Goal: Find specific page/section: Find specific page/section

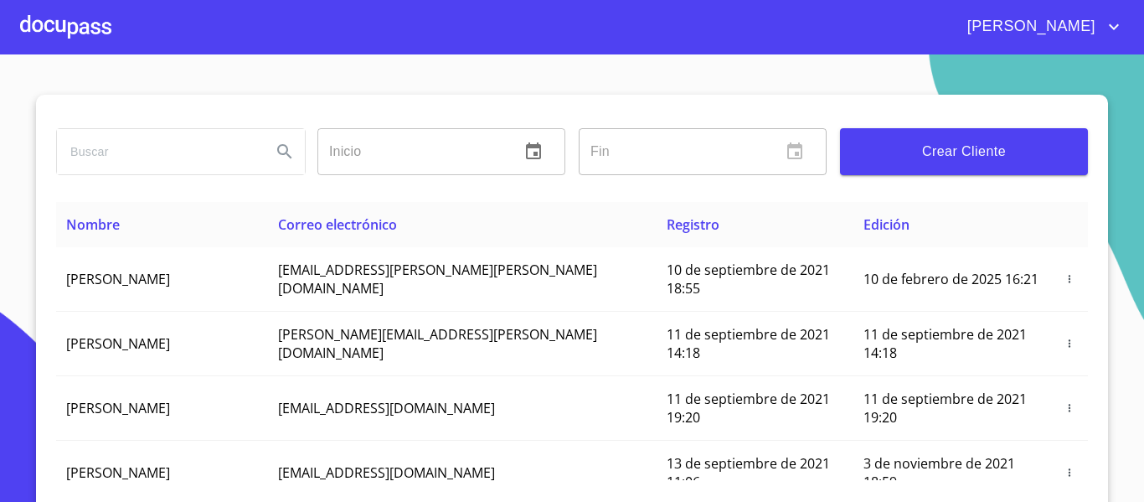
click at [77, 39] on div at bounding box center [65, 27] width 91 height 54
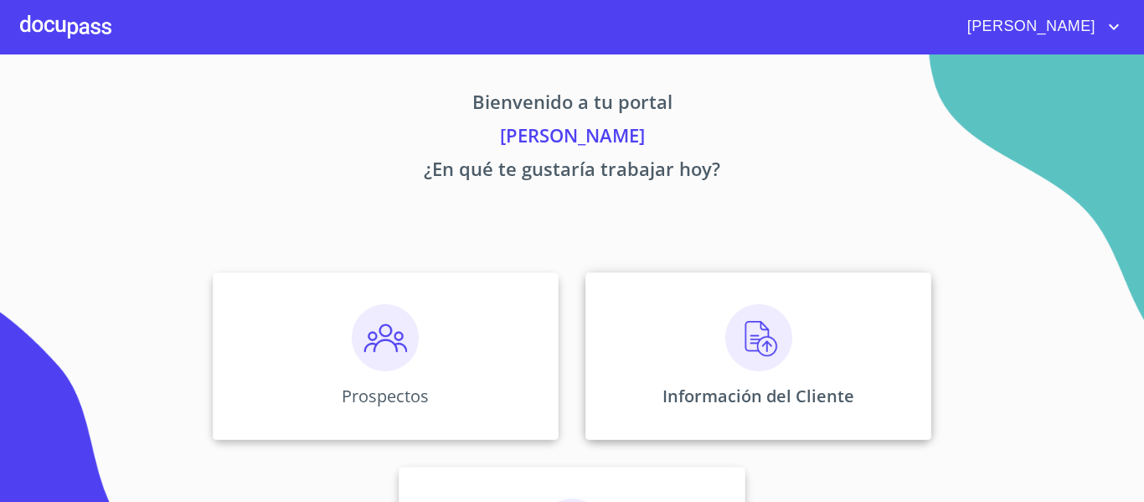
click at [740, 318] on img at bounding box center [759, 337] width 67 height 67
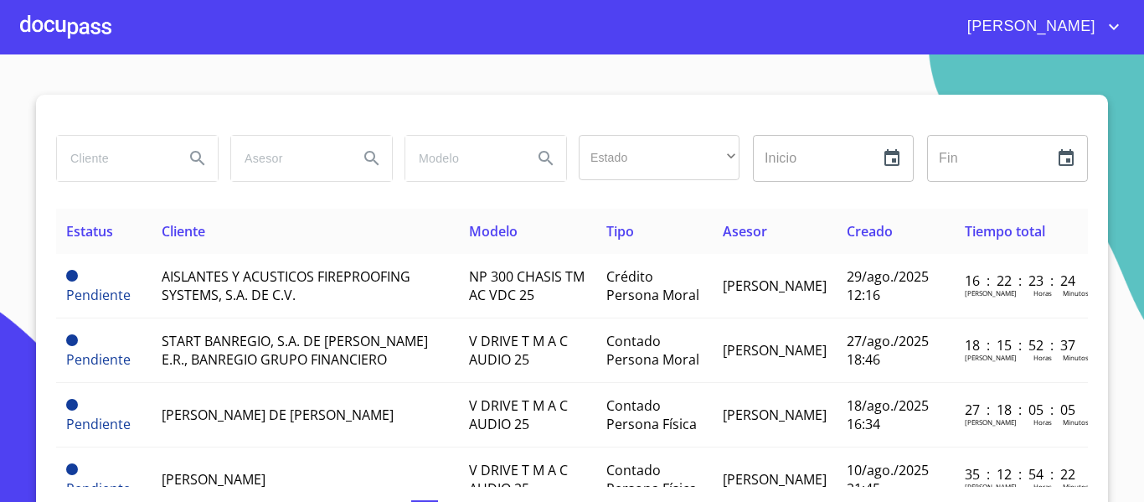
click at [107, 156] on input "search" at bounding box center [114, 158] width 114 height 45
type input "metro"
click at [63, 22] on div at bounding box center [65, 27] width 91 height 54
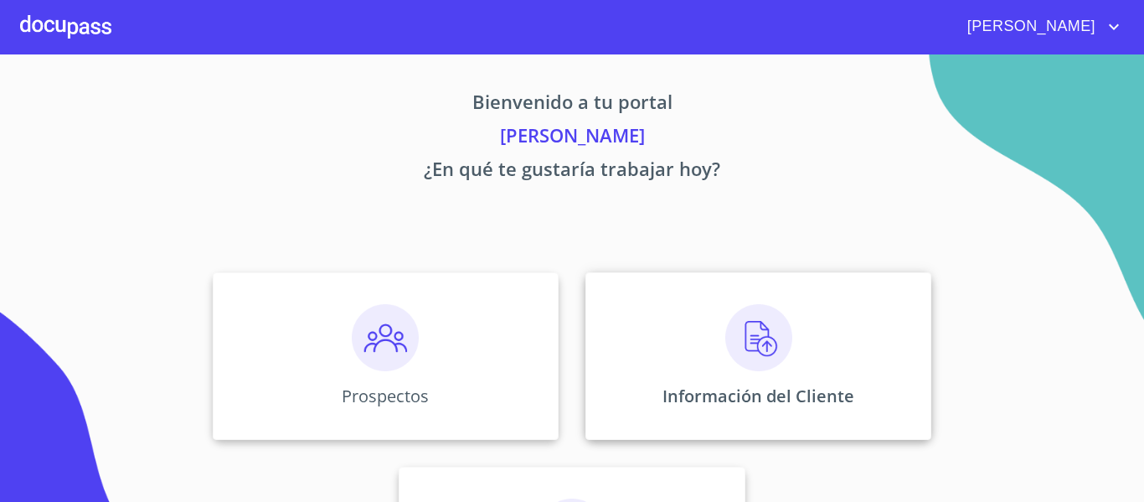
click at [634, 353] on div "Información del Cliente" at bounding box center [759, 356] width 346 height 168
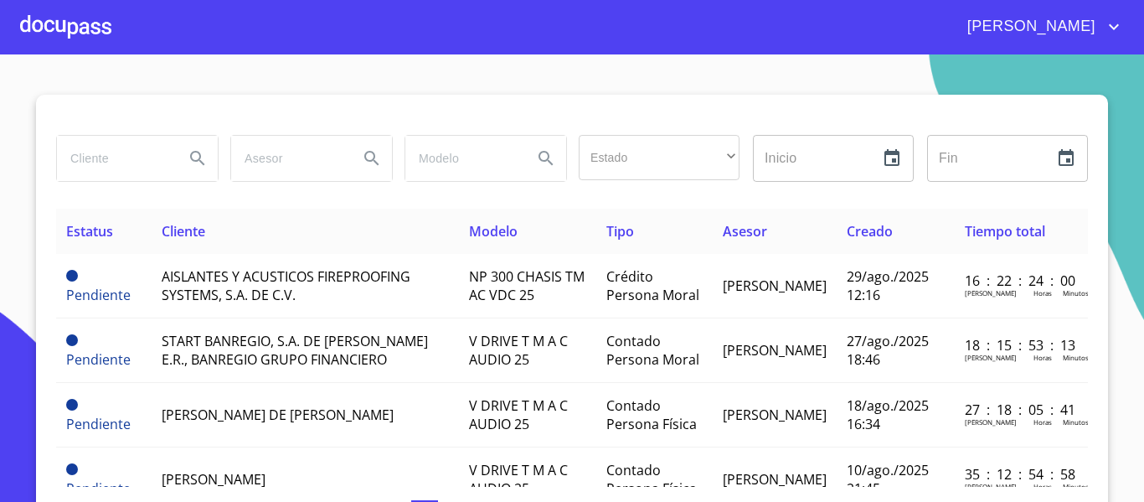
click at [86, 158] on input "search" at bounding box center [114, 158] width 114 height 45
type input "metyro asfaltos"
click at [189, 155] on icon "Search" at bounding box center [198, 158] width 20 height 20
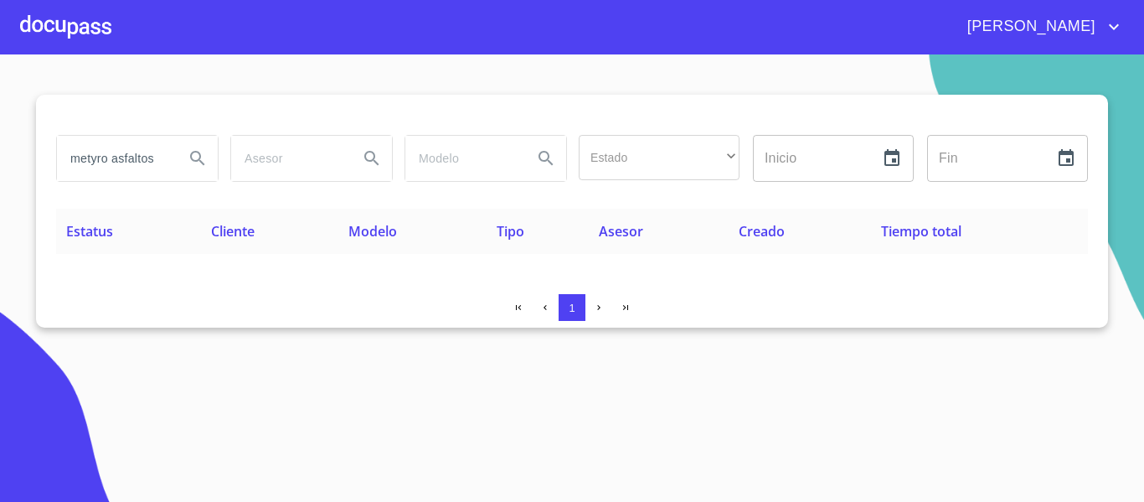
click at [73, 0] on div at bounding box center [65, 27] width 91 height 54
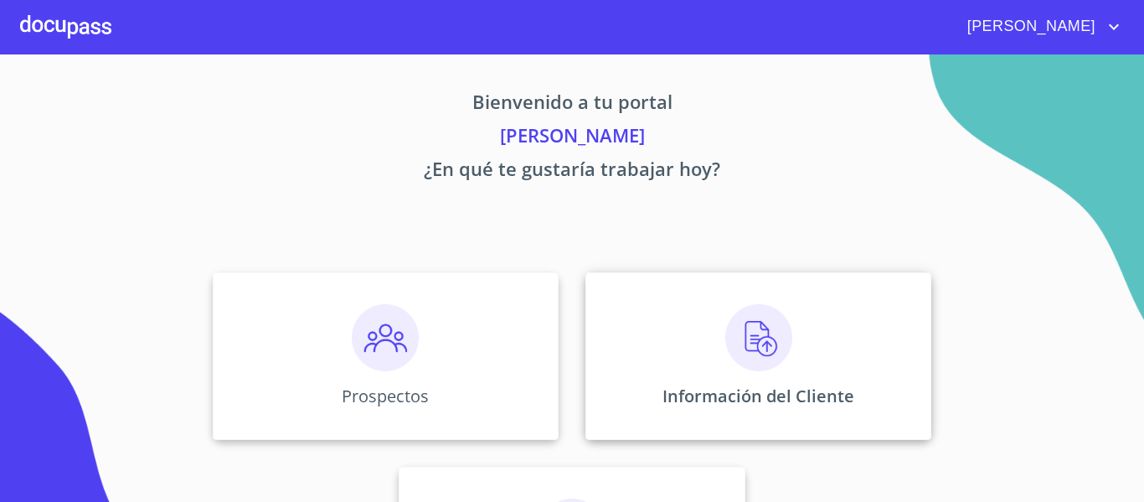
click at [767, 406] on p "Información del Cliente" at bounding box center [759, 396] width 192 height 23
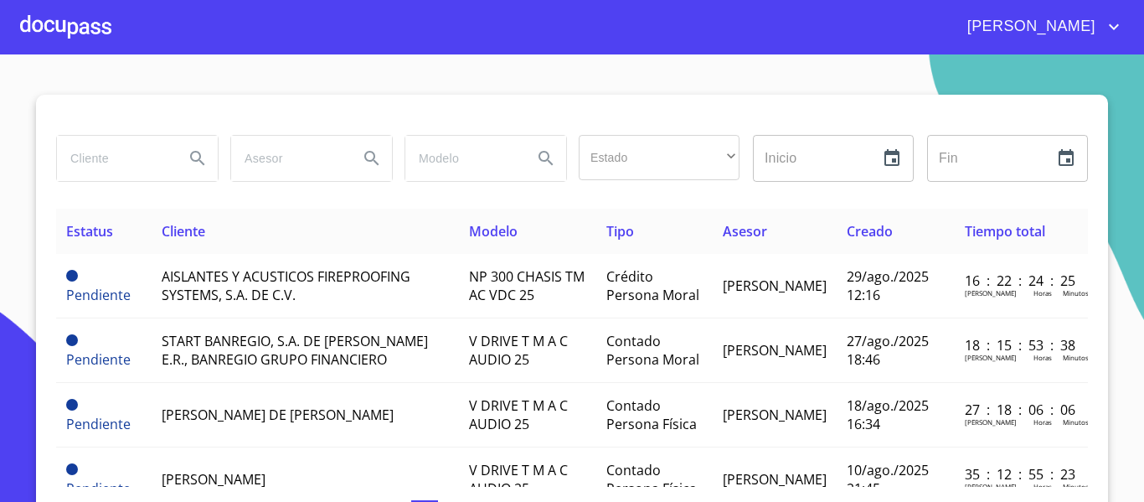
click at [116, 164] on input "search" at bounding box center [114, 158] width 114 height 45
type input "METRO"
click at [196, 162] on icon "Search" at bounding box center [198, 158] width 20 height 20
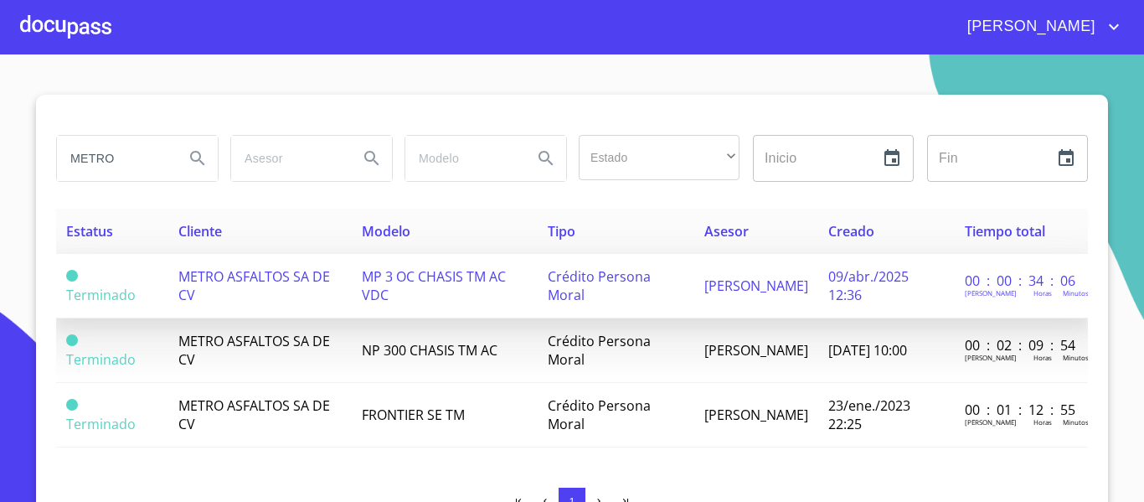
click at [325, 305] on td "METRO ASFALTOS SA DE CV" at bounding box center [259, 286] width 183 height 65
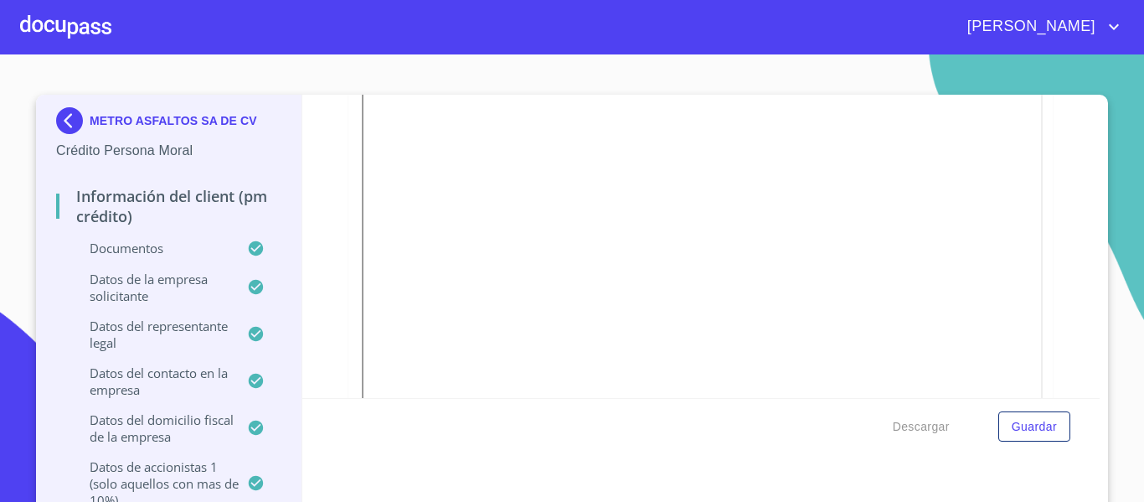
scroll to position [1005, 0]
